Goal: Obtain resource: Obtain resource

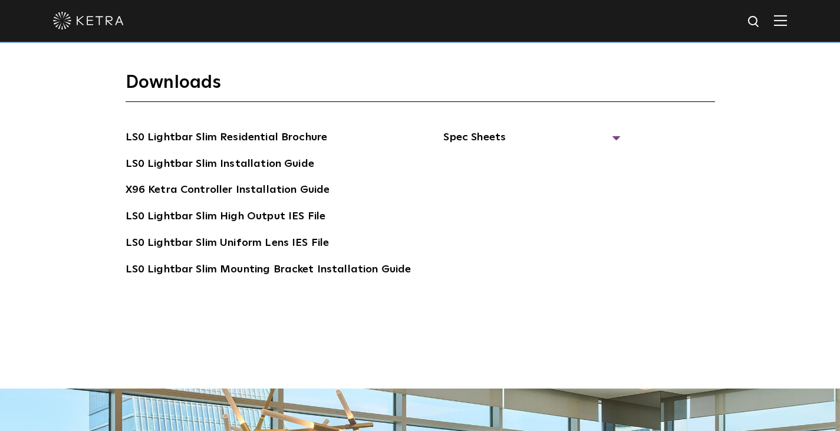
scroll to position [2130, 0]
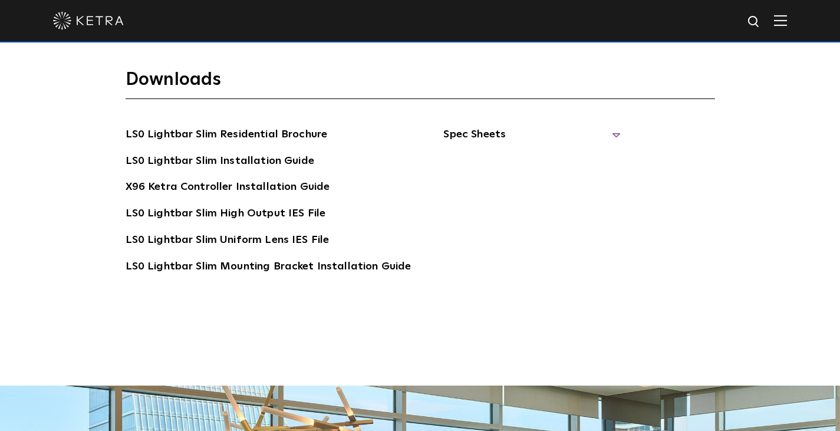
click at [604, 132] on span "Spec Sheets" at bounding box center [531, 139] width 177 height 26
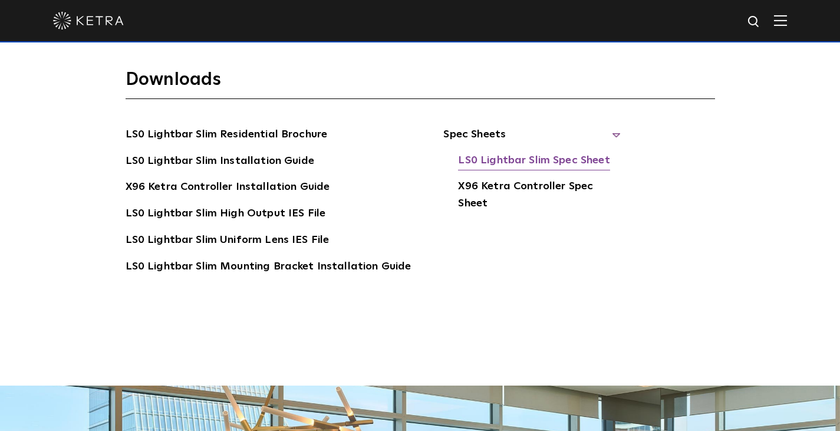
click at [577, 160] on link "LS0 Lightbar Slim Spec Sheet" at bounding box center [534, 161] width 152 height 19
click at [787, 25] on img at bounding box center [780, 20] width 13 height 11
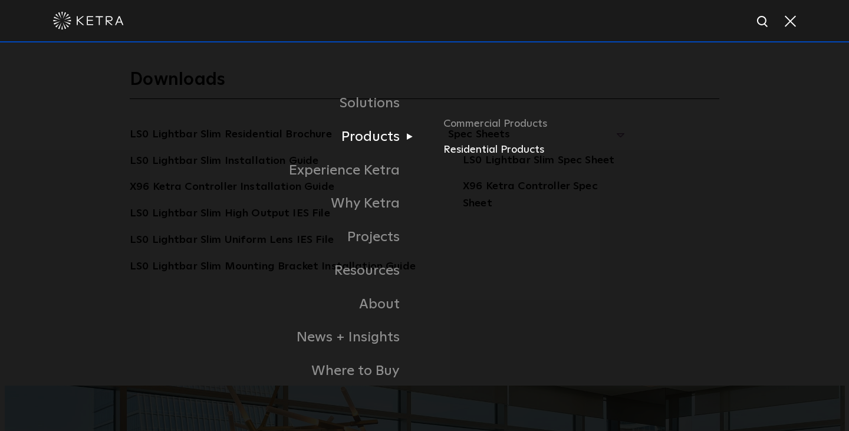
click at [498, 150] on link "Residential Products" at bounding box center [581, 149] width 276 height 17
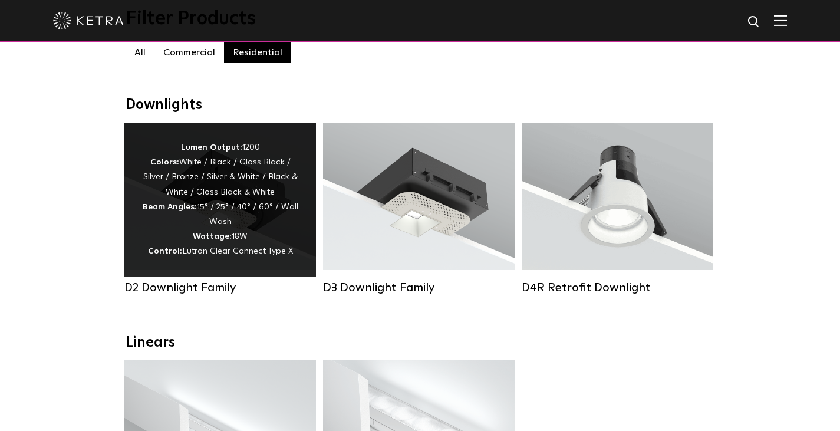
click at [252, 241] on div "Lumen Output: 1200 Colors: White / Black / Gloss Black / Silver / Bronze / Silv…" at bounding box center [220, 199] width 156 height 119
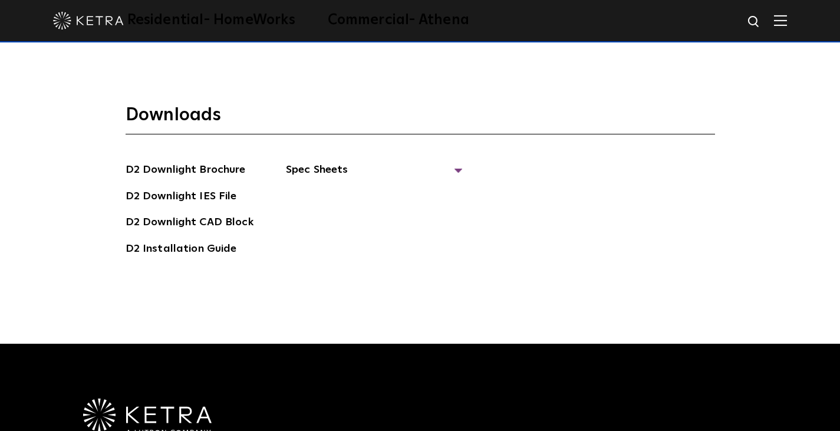
scroll to position [3105, 0]
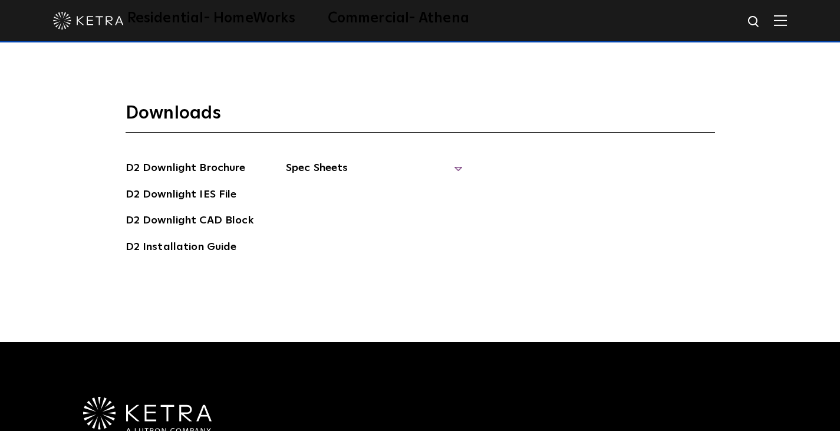
click at [452, 160] on span "Spec Sheets" at bounding box center [374, 173] width 177 height 26
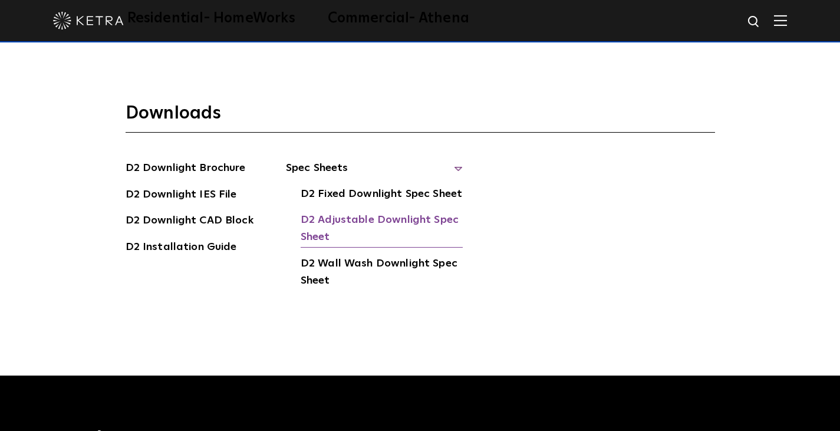
click at [428, 212] on link "D2 Adjustable Downlight Spec Sheet" at bounding box center [382, 230] width 162 height 36
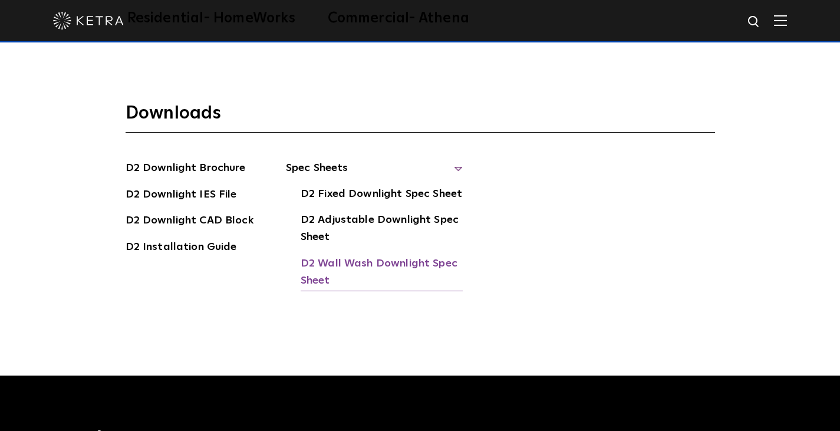
click at [429, 255] on link "D2 Wall Wash Downlight Spec Sheet" at bounding box center [382, 273] width 162 height 36
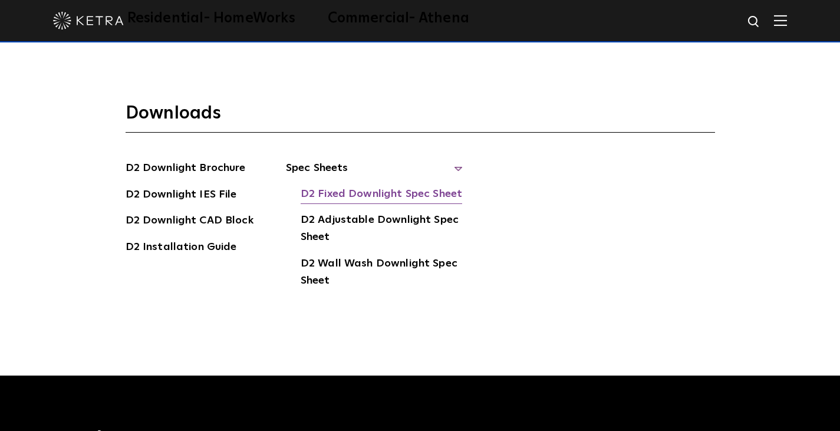
click at [435, 186] on link "D2 Fixed Downlight Spec Sheet" at bounding box center [382, 195] width 162 height 19
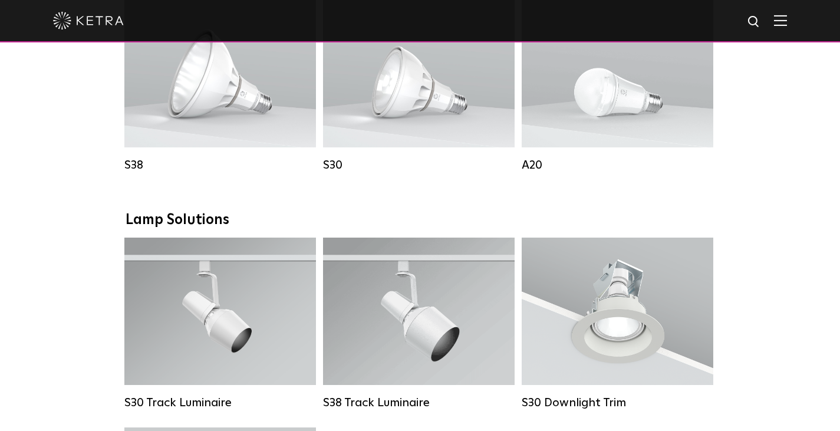
scroll to position [736, 0]
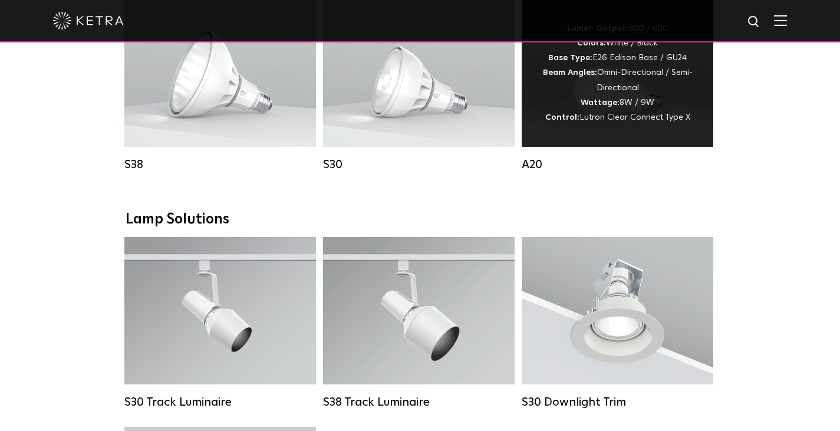
click at [655, 118] on div "Lumen Output: 600 / 800 Colors: White / Black Base Type: E26 Edison Base / GU24…" at bounding box center [617, 73] width 156 height 104
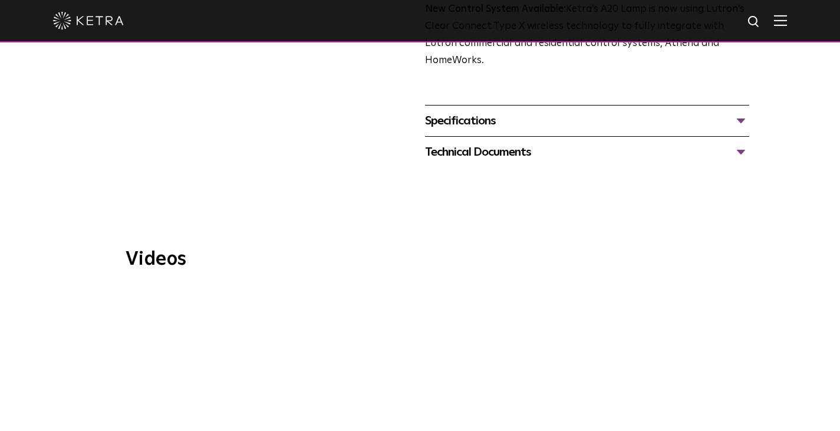
click at [597, 119] on div "Specifications" at bounding box center [587, 120] width 325 height 19
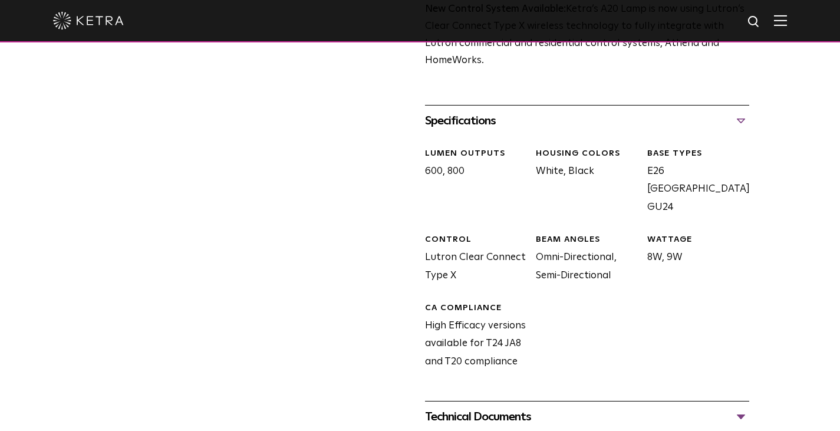
scroll to position [726, 0]
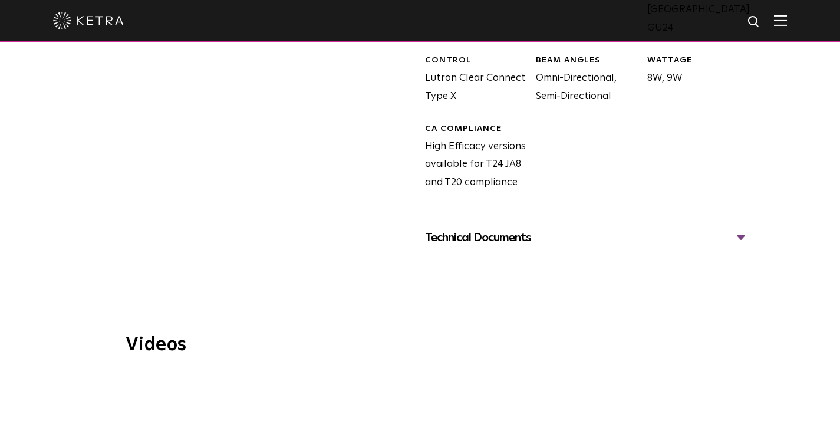
click at [587, 258] on div at bounding box center [420, 267] width 840 height 29
click at [578, 243] on div "Technical Documents" at bounding box center [587, 237] width 325 height 19
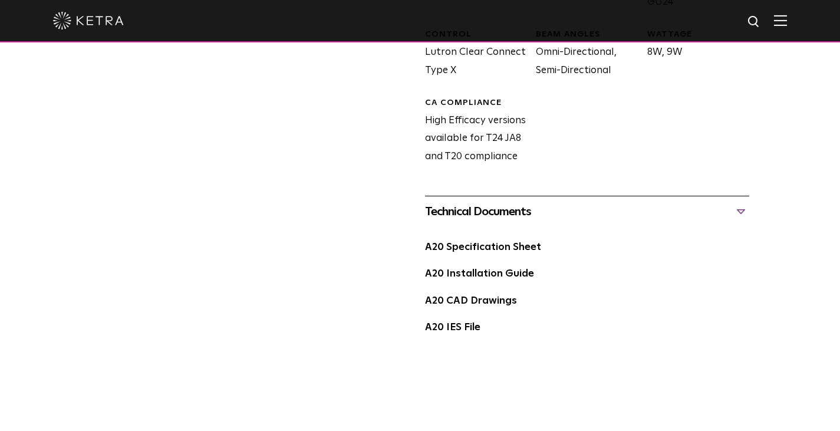
scroll to position [752, 0]
click at [507, 250] on link "A20 Specification Sheet" at bounding box center [483, 247] width 116 height 10
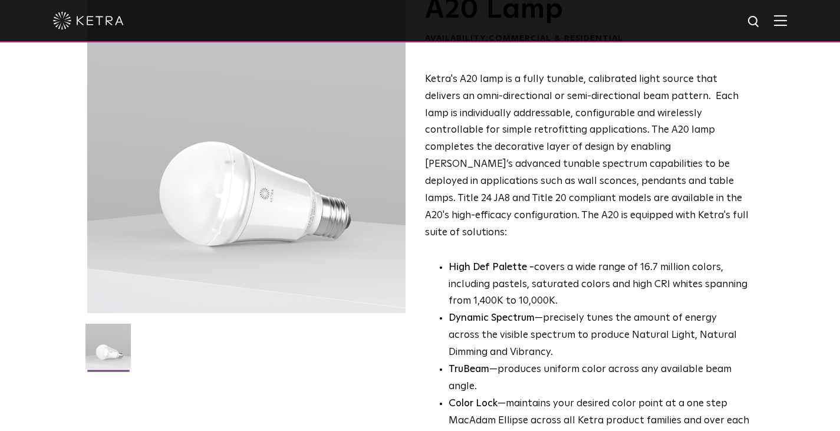
scroll to position [42, 0]
